Goal: Find specific page/section: Find specific page/section

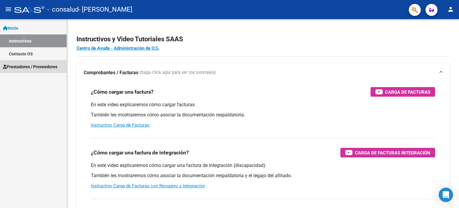
click at [29, 63] on span "Prestadores / Proveedores" at bounding box center [30, 66] width 54 height 7
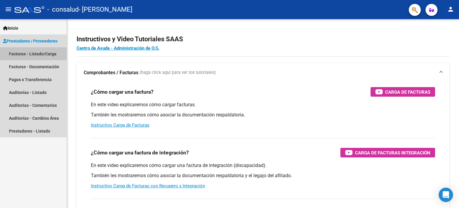
click at [49, 51] on link "Facturas - Listado/Carga" at bounding box center [33, 53] width 67 height 13
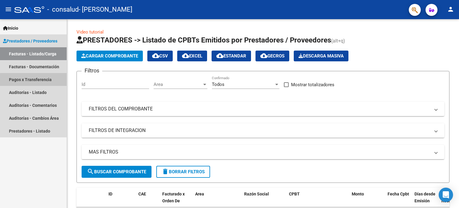
click at [51, 81] on link "Pagos x Transferencia" at bounding box center [33, 79] width 67 height 13
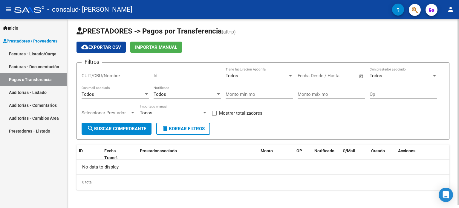
scroll to position [2, 0]
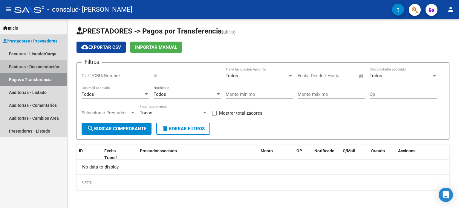
click at [64, 69] on link "Facturas - Documentación" at bounding box center [33, 66] width 67 height 13
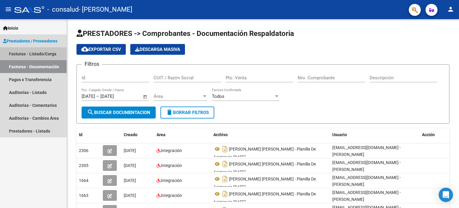
click at [59, 56] on link "Facturas - Listado/Carga" at bounding box center [33, 53] width 67 height 13
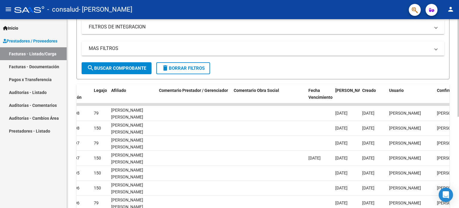
scroll to position [0, 887]
